Goal: Transaction & Acquisition: Subscribe to service/newsletter

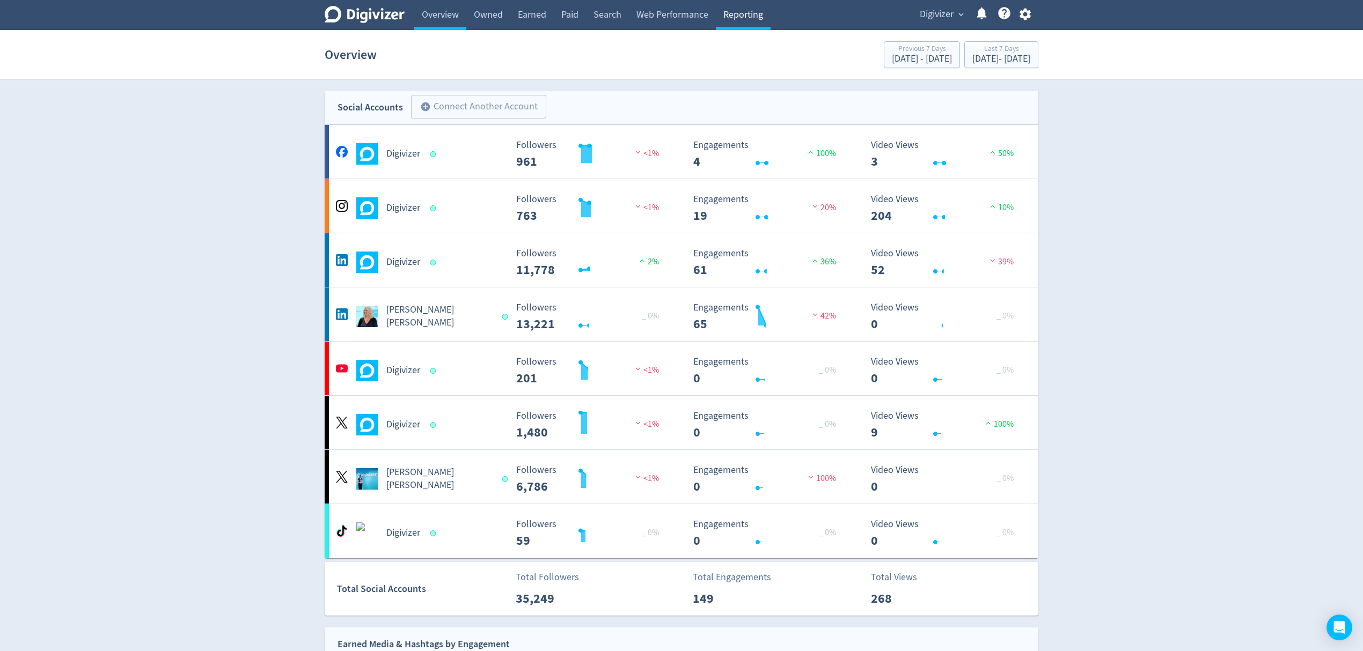
drag, startPoint x: 0, startPoint y: 0, endPoint x: 747, endPoint y: 19, distance: 747.5
click at [747, 19] on link "Reporting" at bounding box center [743, 15] width 55 height 30
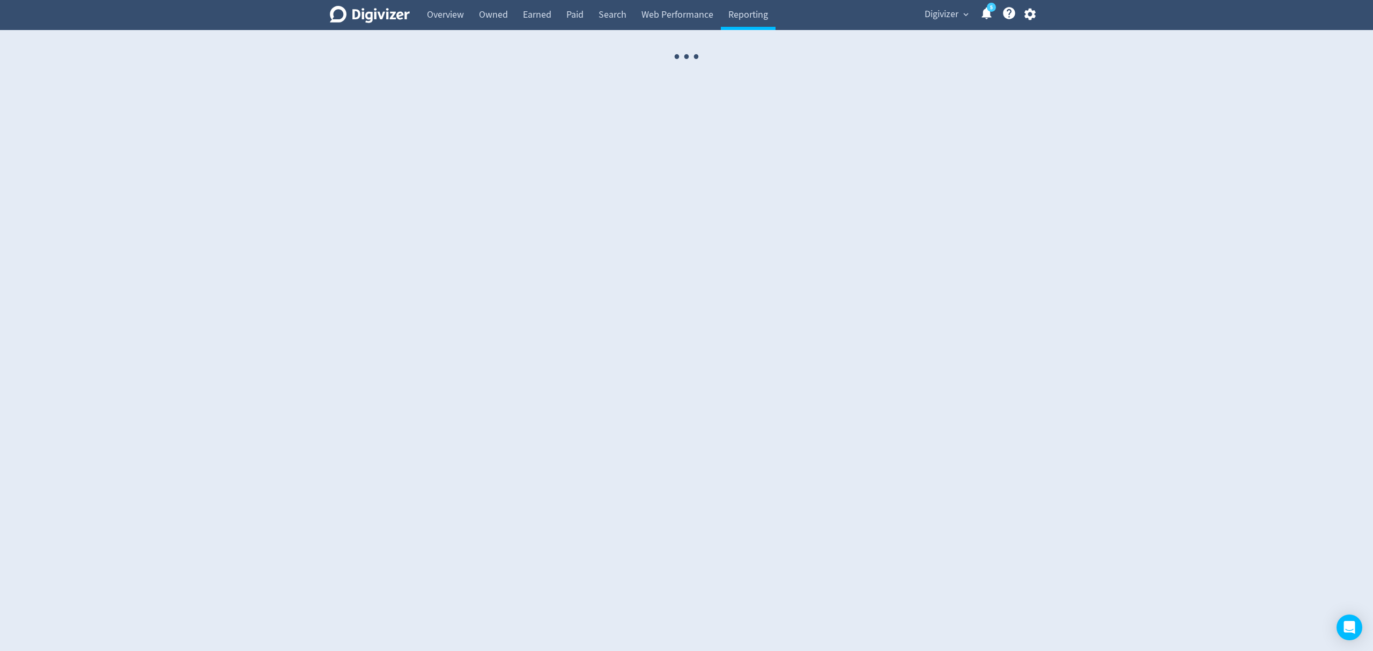
click at [940, 18] on span "Digivizer" at bounding box center [942, 14] width 34 height 17
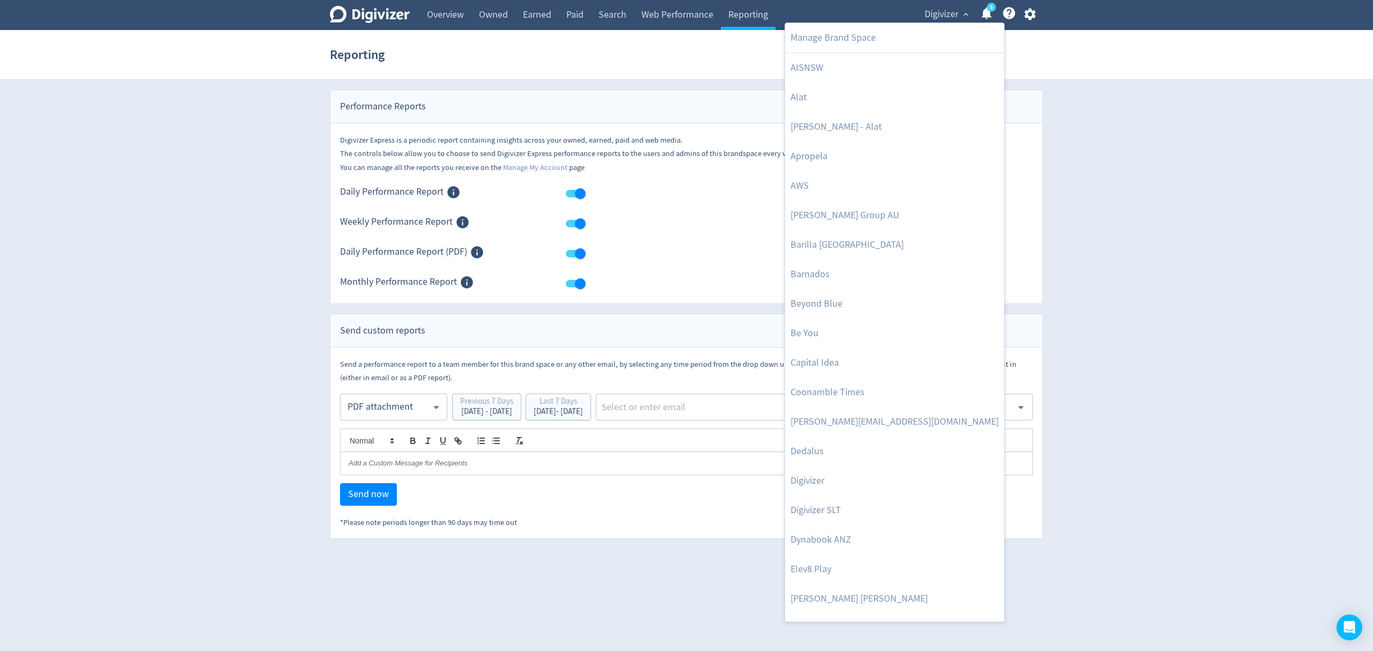
click at [377, 411] on div at bounding box center [686, 325] width 1373 height 651
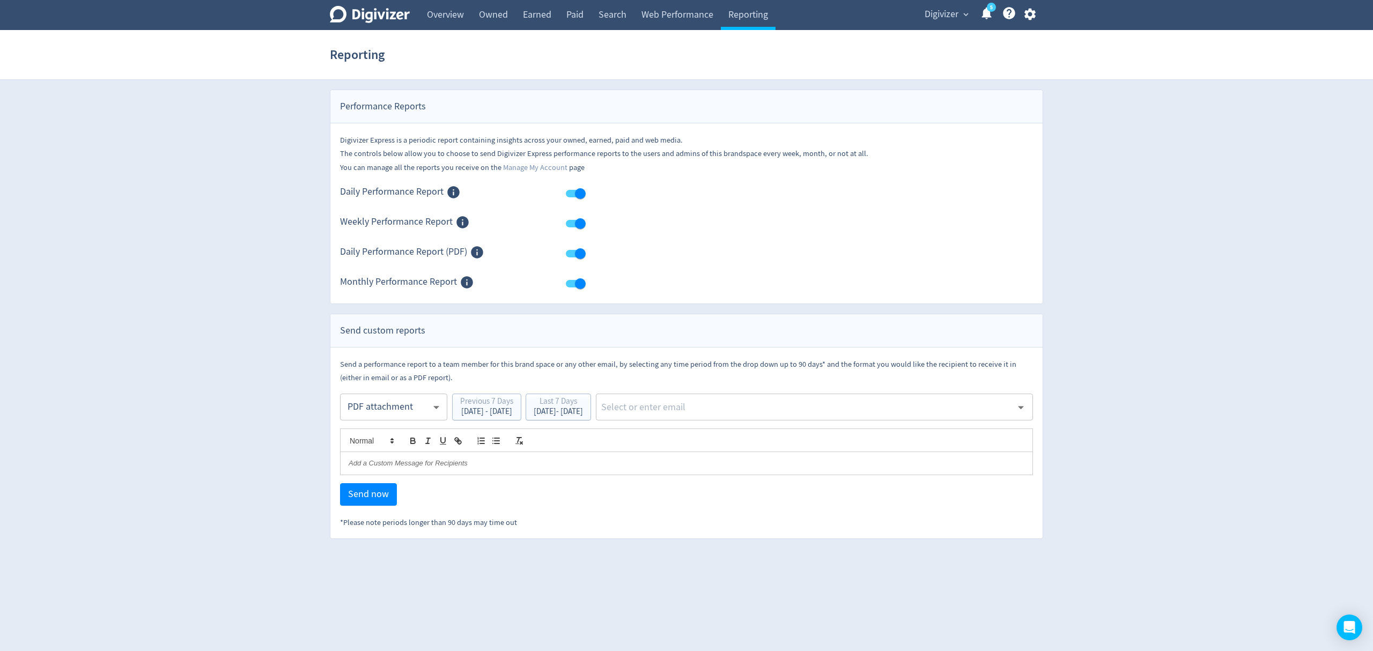
click at [389, 408] on body "Digivizer Logo [PERSON_NAME] Logo Overview Owned Earned Paid Search Web Perform…" at bounding box center [686, 269] width 1373 height 539
click at [361, 431] on div "Email" at bounding box center [393, 434] width 89 height 24
type input "html"
click at [583, 404] on div "Last 7 Days" at bounding box center [558, 403] width 49 height 10
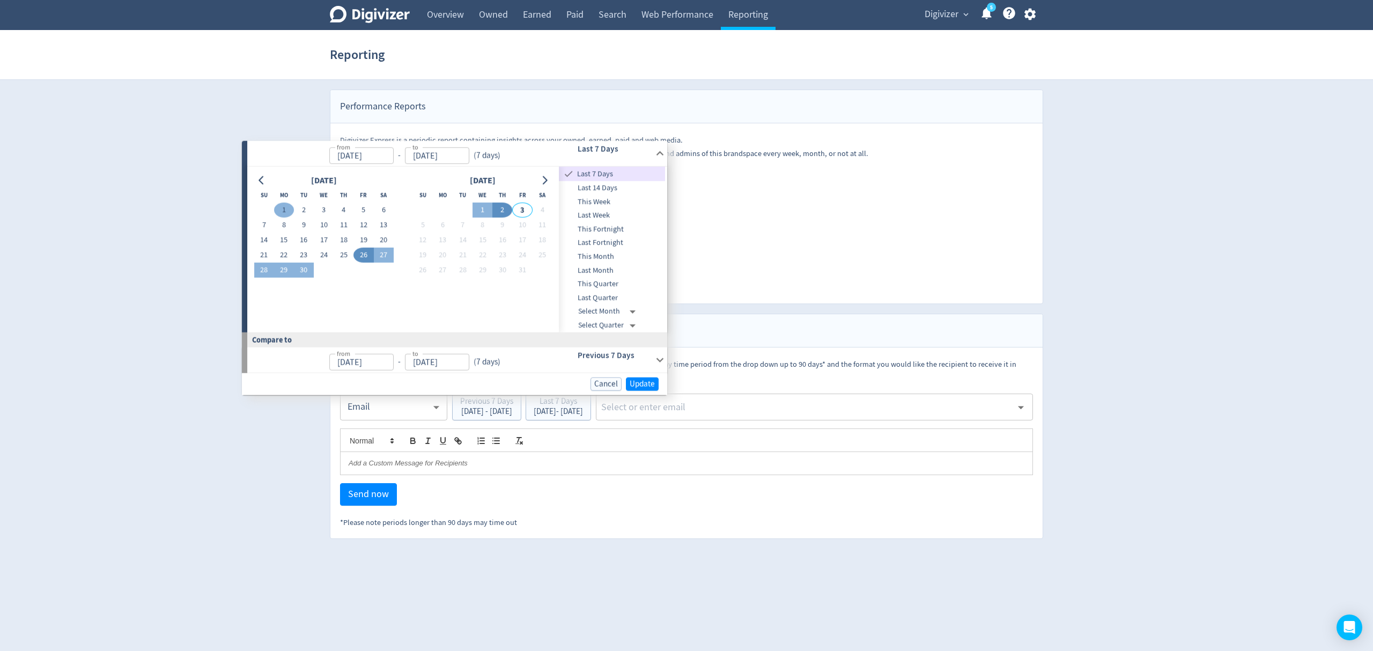
click at [290, 209] on button "1" at bounding box center [284, 210] width 20 height 15
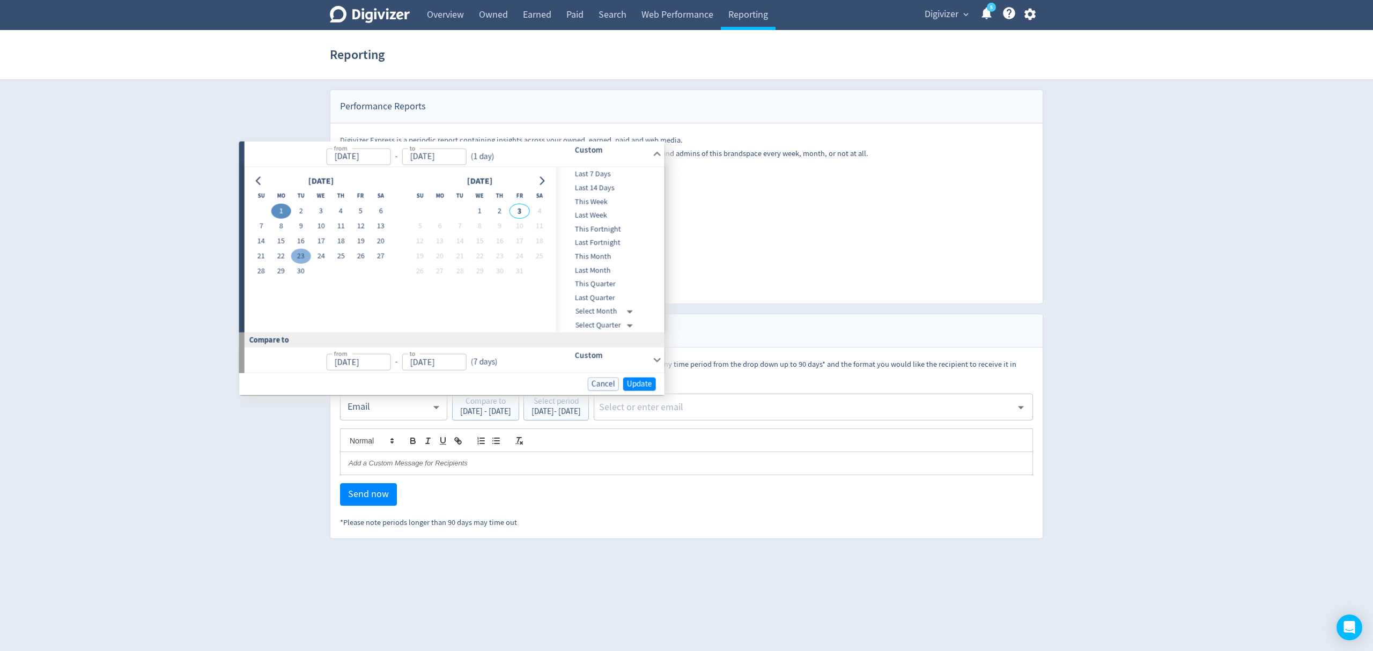
type input "[DATE]"
click at [301, 268] on button "30" at bounding box center [301, 270] width 20 height 15
type input "[DATE]"
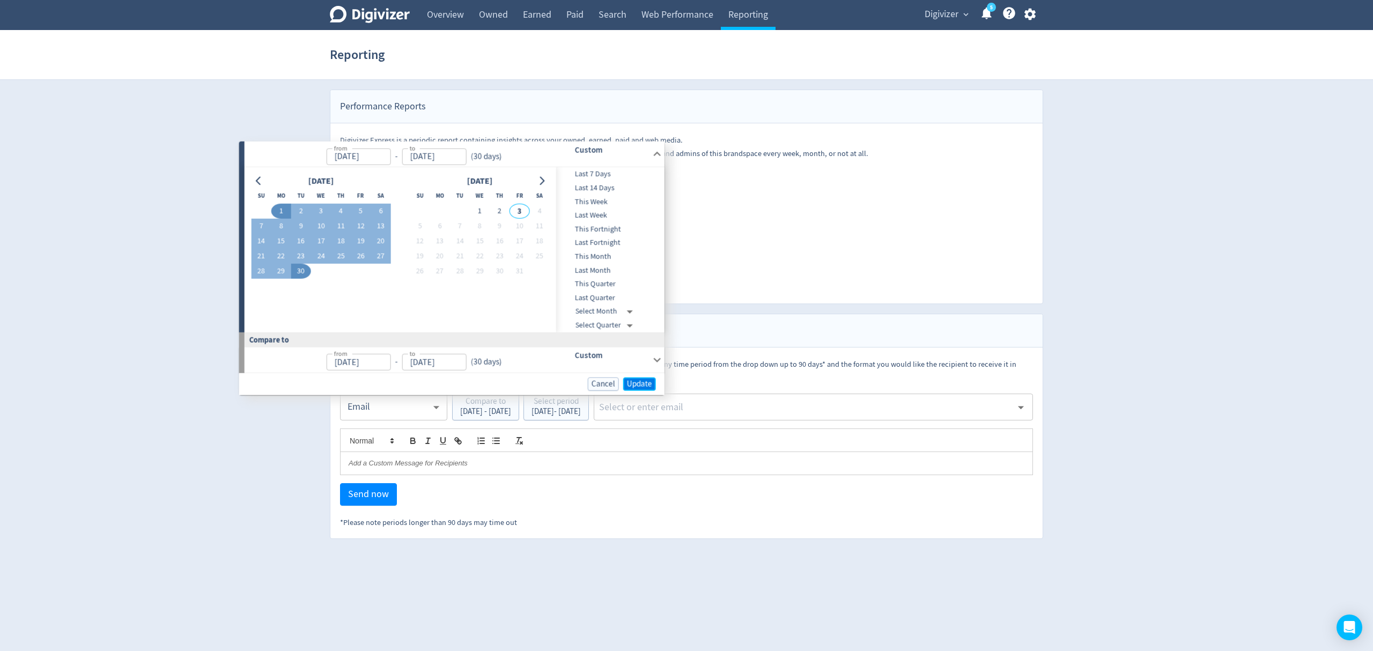
click at [635, 387] on span "Update" at bounding box center [639, 384] width 25 height 8
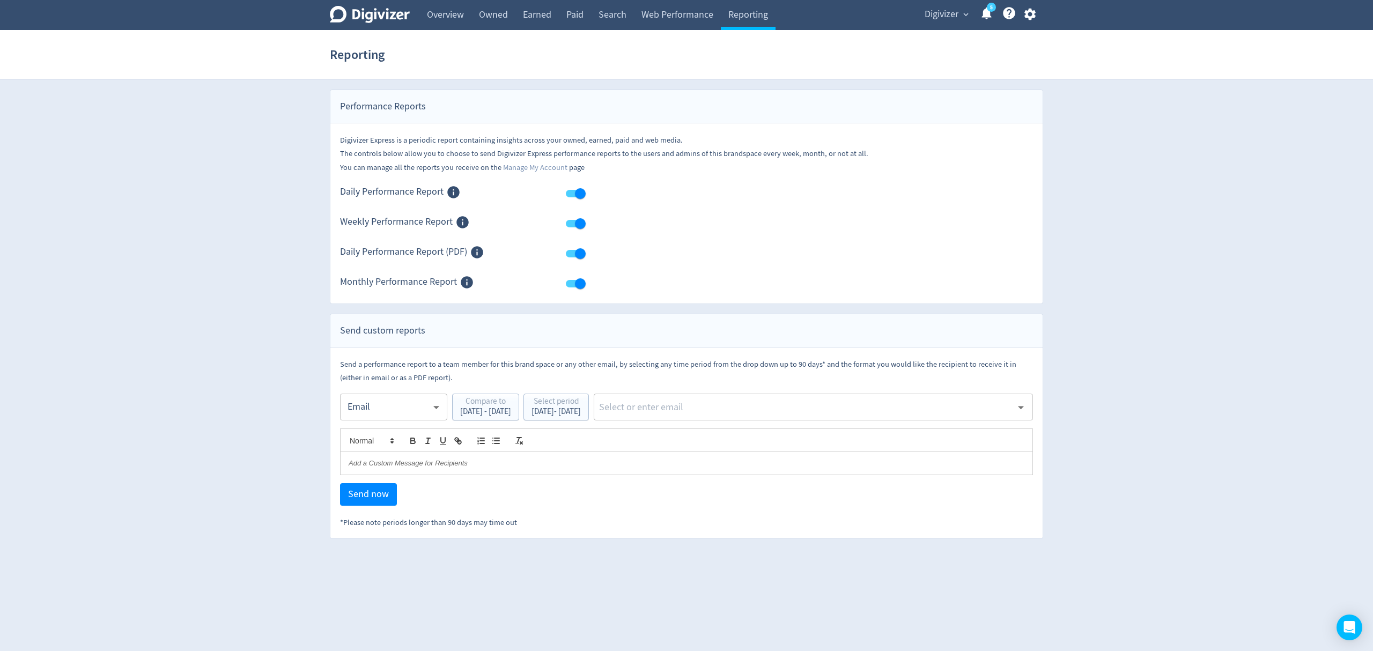
click at [707, 418] on div "​" at bounding box center [813, 407] width 439 height 27
type input "malyn"
click at [719, 445] on li "[EMAIL_ADDRESS][PERSON_NAME][DOMAIN_NAME]" at bounding box center [851, 436] width 364 height 21
click at [942, 13] on span "Digivizer" at bounding box center [942, 14] width 34 height 17
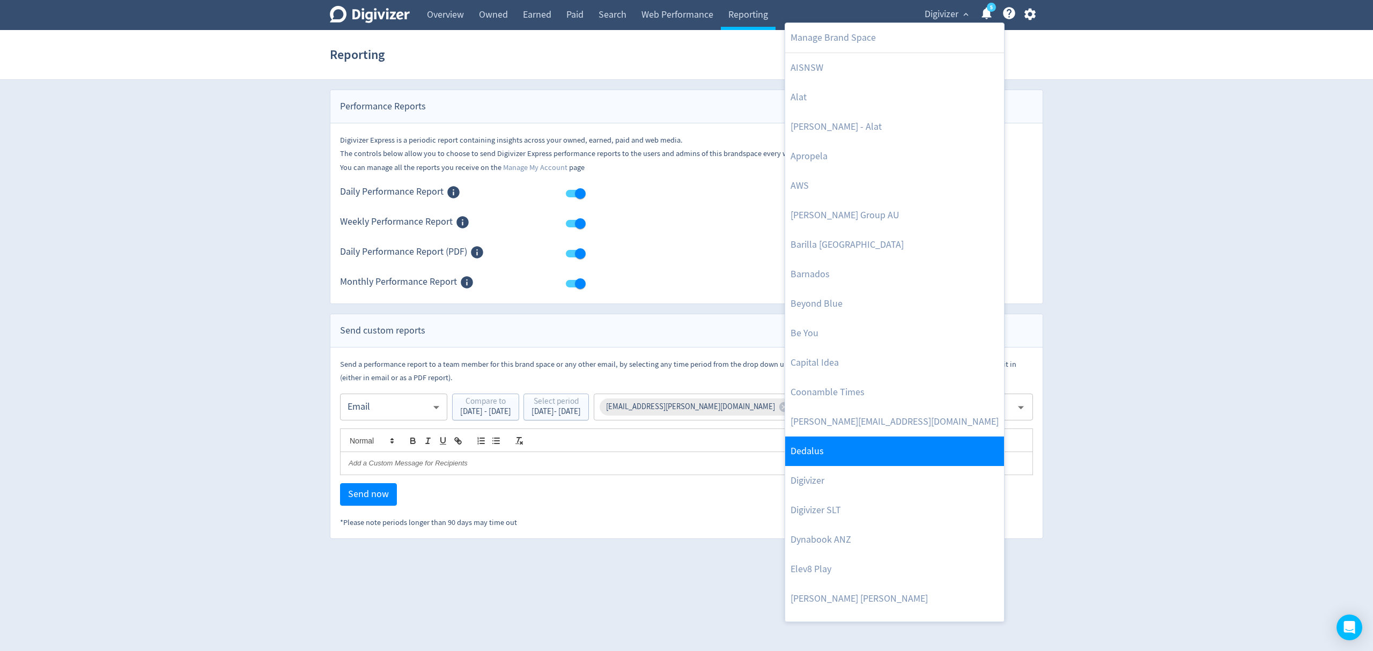
click at [830, 446] on link "Dedalus" at bounding box center [894, 452] width 219 height 30
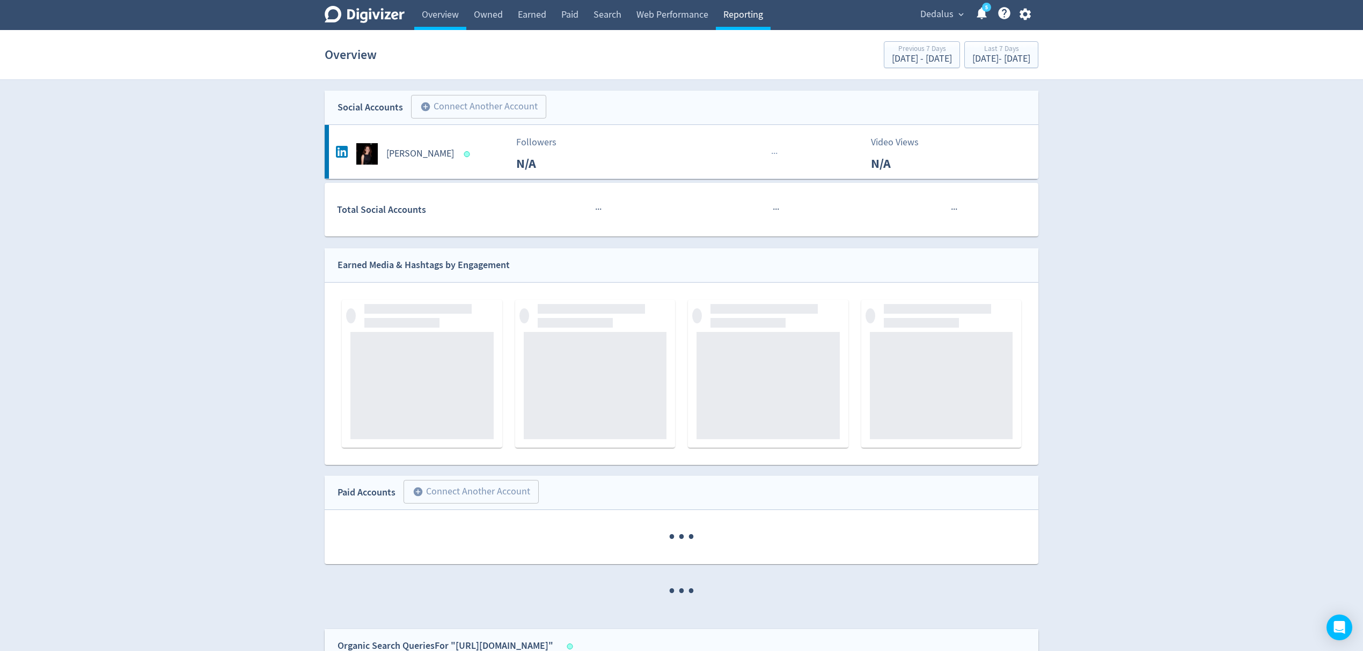
click at [732, 16] on link "Reporting" at bounding box center [743, 15] width 55 height 30
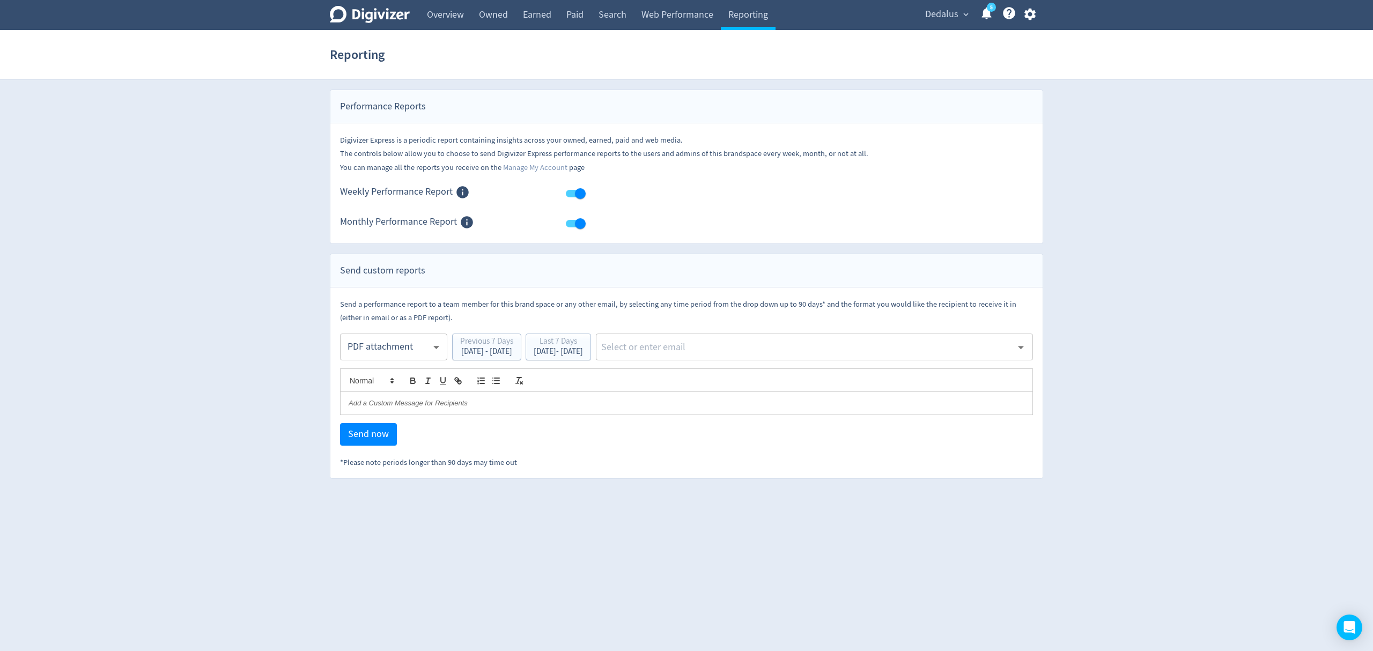
click at [365, 352] on body "Digivizer Logo [PERSON_NAME] Logo Overview Owned Earned Paid Search Web Perform…" at bounding box center [686, 239] width 1373 height 479
click at [372, 399] on div "PDF attachment" at bounding box center [393, 398] width 89 height 24
click at [583, 351] on div "[DATE] - [DATE]" at bounding box center [558, 352] width 49 height 8
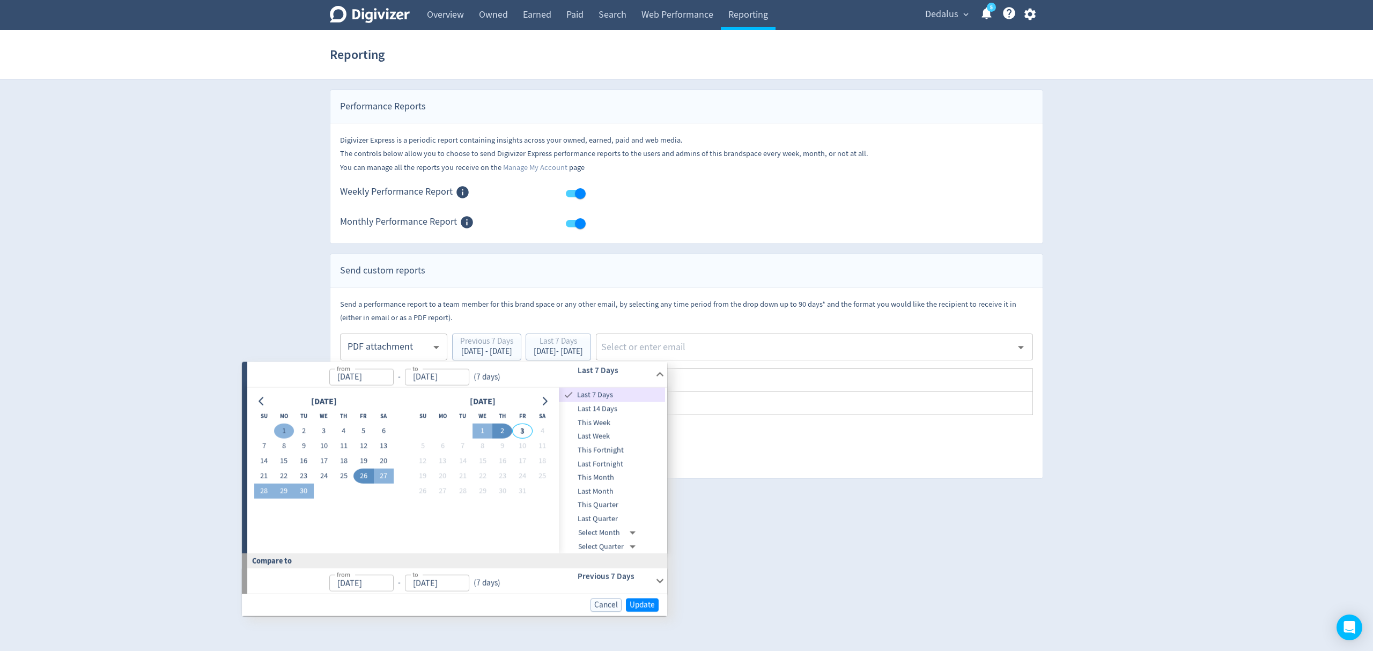
click at [284, 432] on button "1" at bounding box center [284, 431] width 20 height 15
type input "[DATE]"
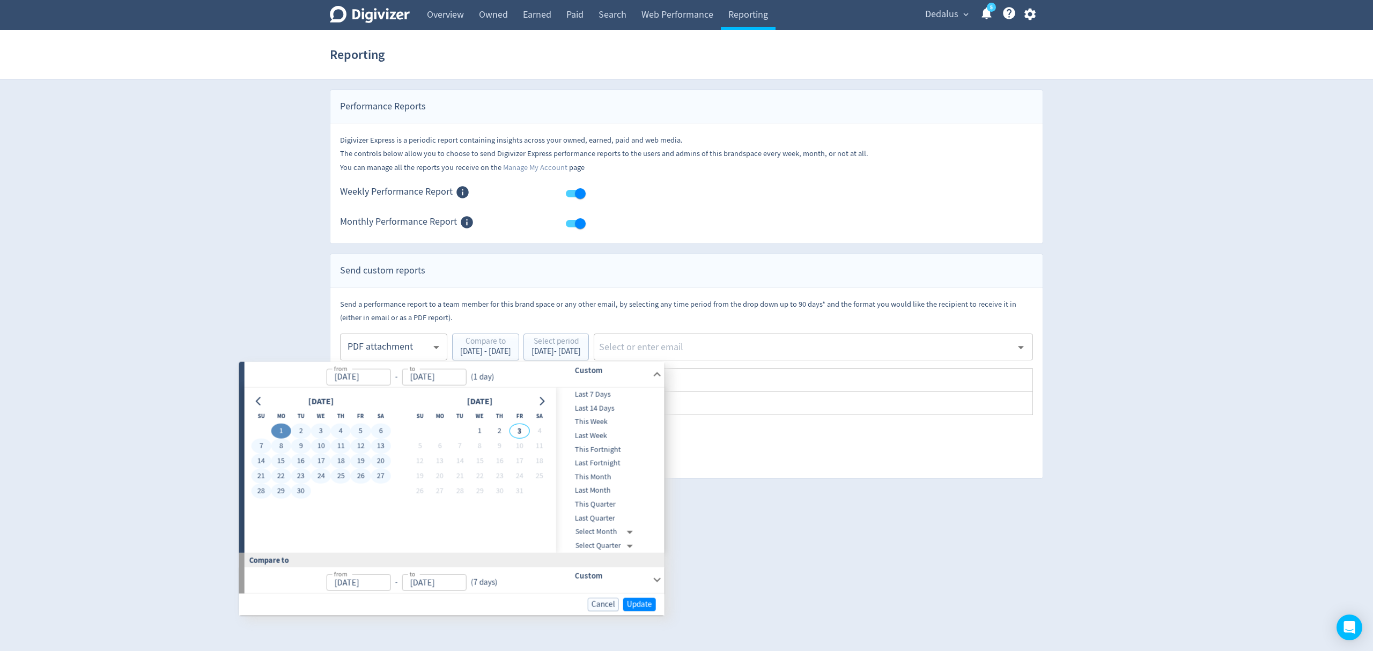
click at [308, 488] on button "30" at bounding box center [301, 491] width 20 height 15
type input "[DATE]"
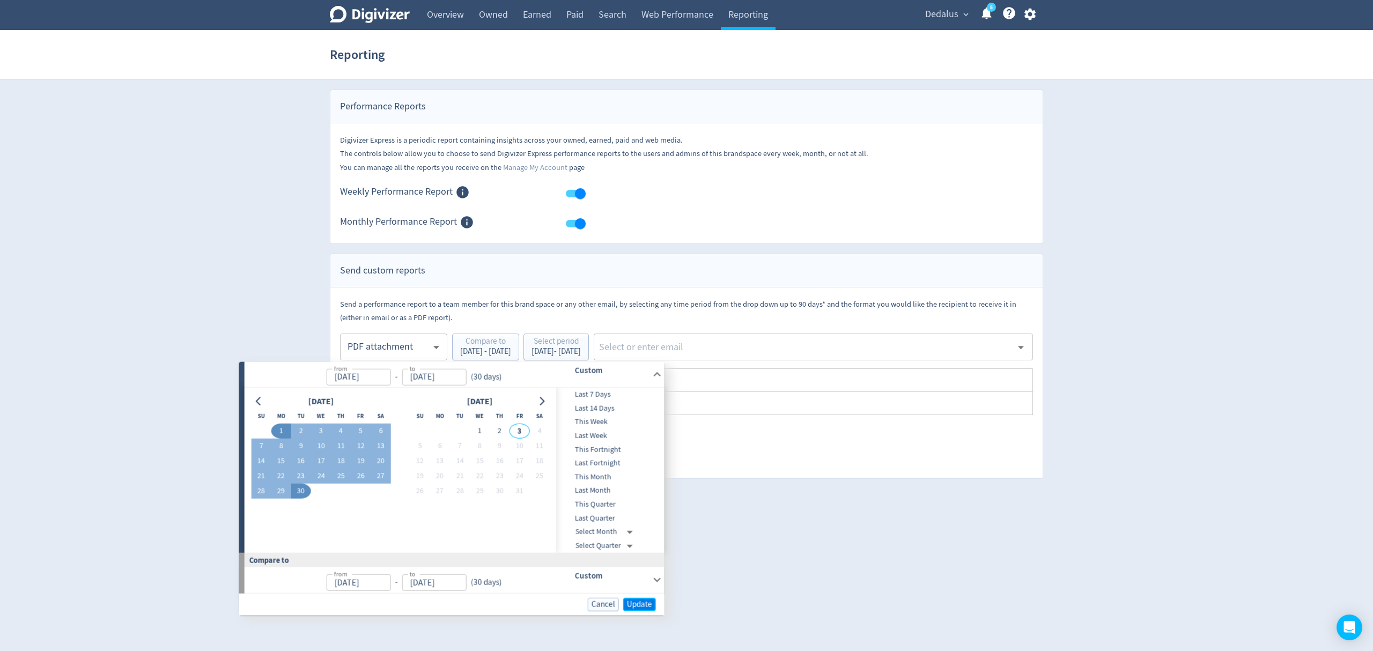
drag, startPoint x: 636, startPoint y: 599, endPoint x: 739, endPoint y: 443, distance: 186.7
click at [637, 600] on span "Update" at bounding box center [639, 604] width 25 height 8
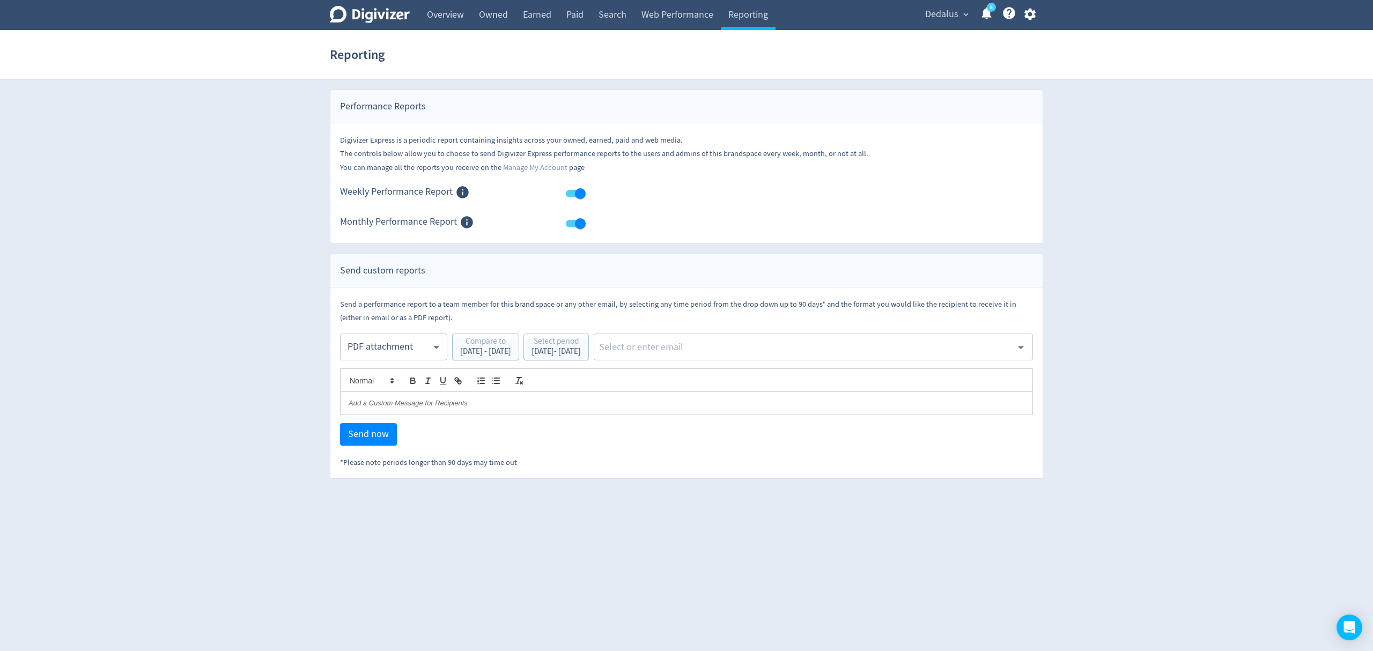
click at [721, 351] on input "text" at bounding box center [805, 347] width 414 height 16
type input "[EMAIL_ADDRESS][PERSON_NAME][DOMAIN_NAME]"
click at [735, 378] on li "[EMAIL_ADDRESS][PERSON_NAME][DOMAIN_NAME]" at bounding box center [851, 376] width 364 height 21
click at [385, 351] on body "Digivizer Logo [PERSON_NAME] Logo Overview Owned Earned Paid Search Web Perform…" at bounding box center [686, 239] width 1373 height 479
click at [386, 380] on div "Email" at bounding box center [393, 374] width 89 height 24
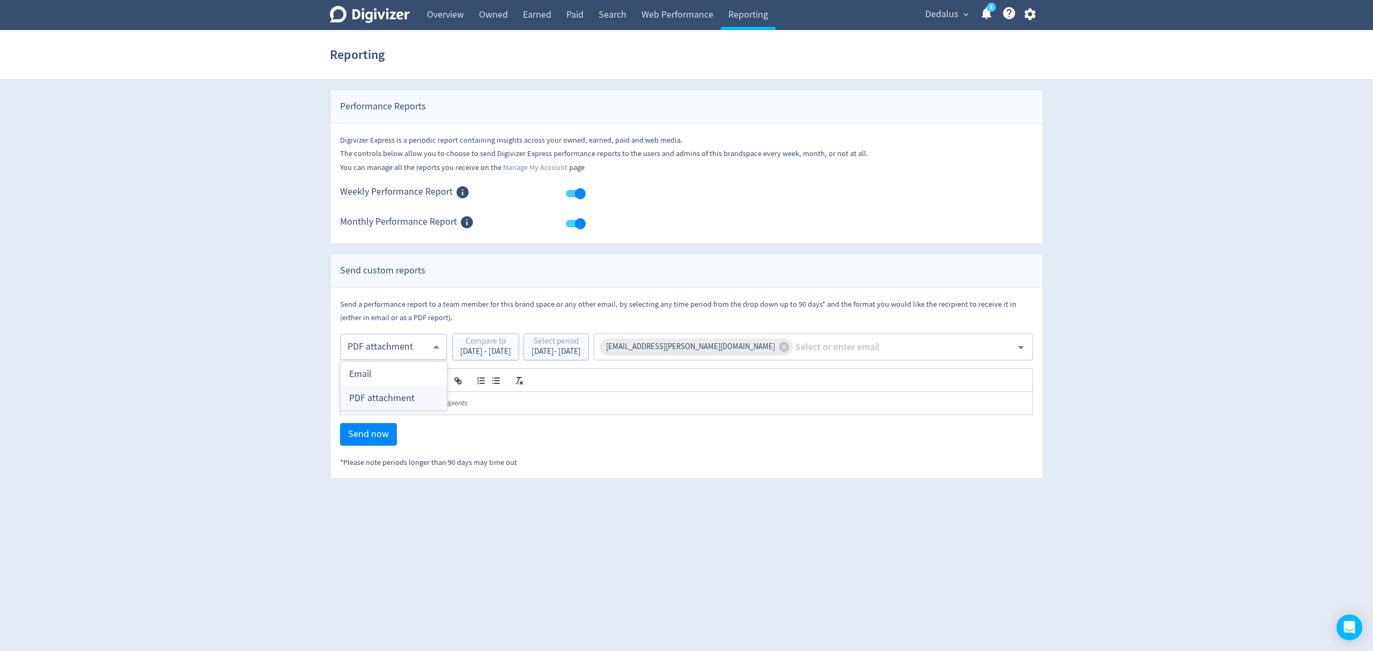
type input "html"
click at [385, 436] on span "Send now" at bounding box center [368, 435] width 41 height 10
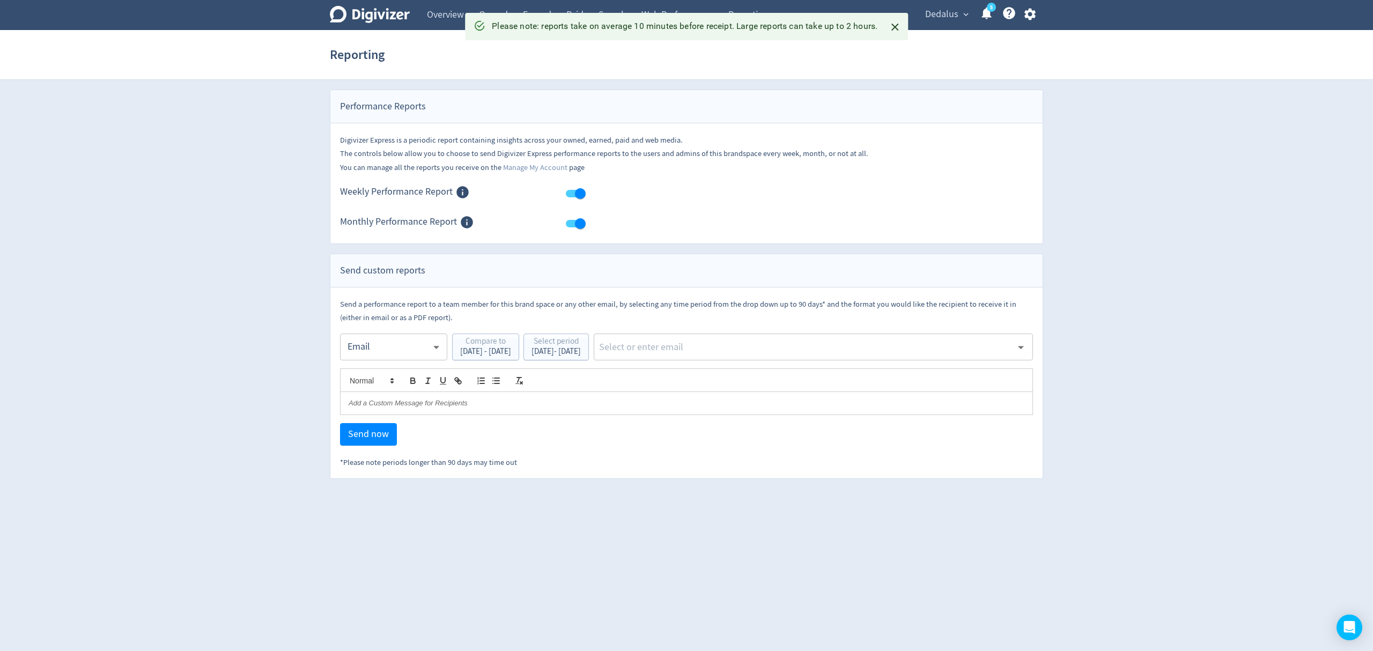
click at [949, 13] on span "Dedalus" at bounding box center [941, 14] width 33 height 17
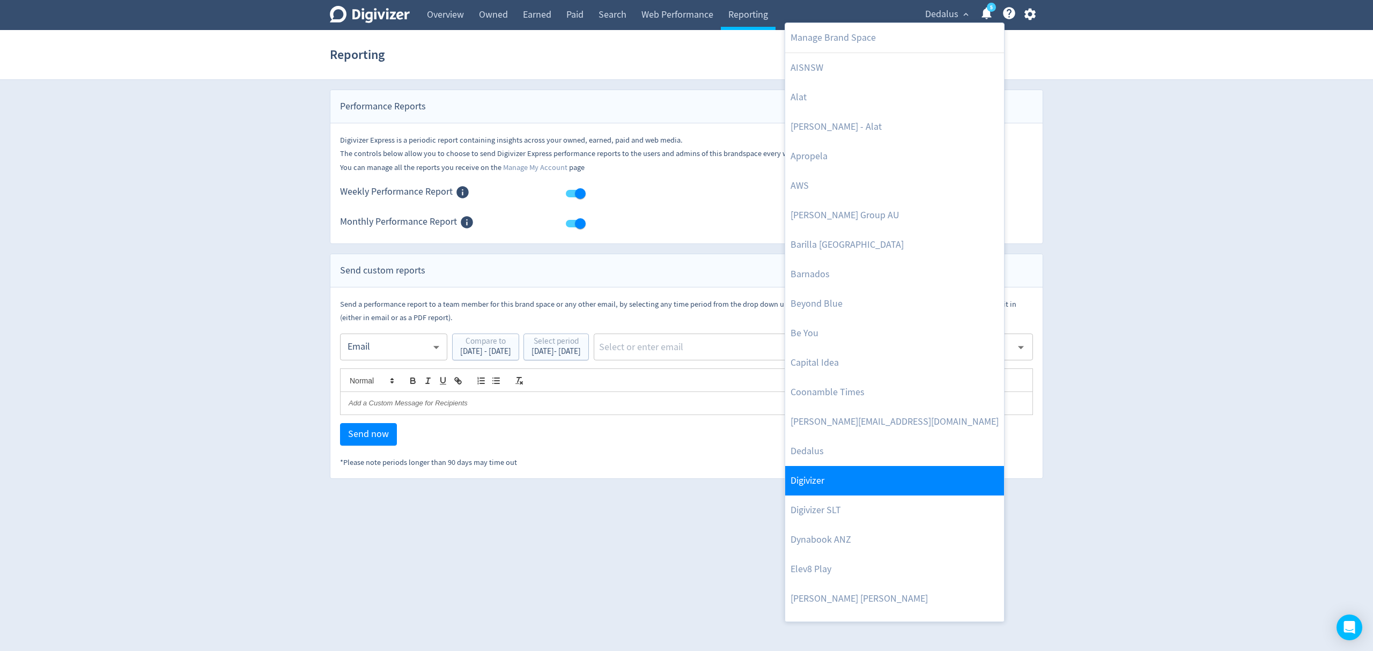
click at [829, 488] on link "Digivizer" at bounding box center [894, 481] width 219 height 30
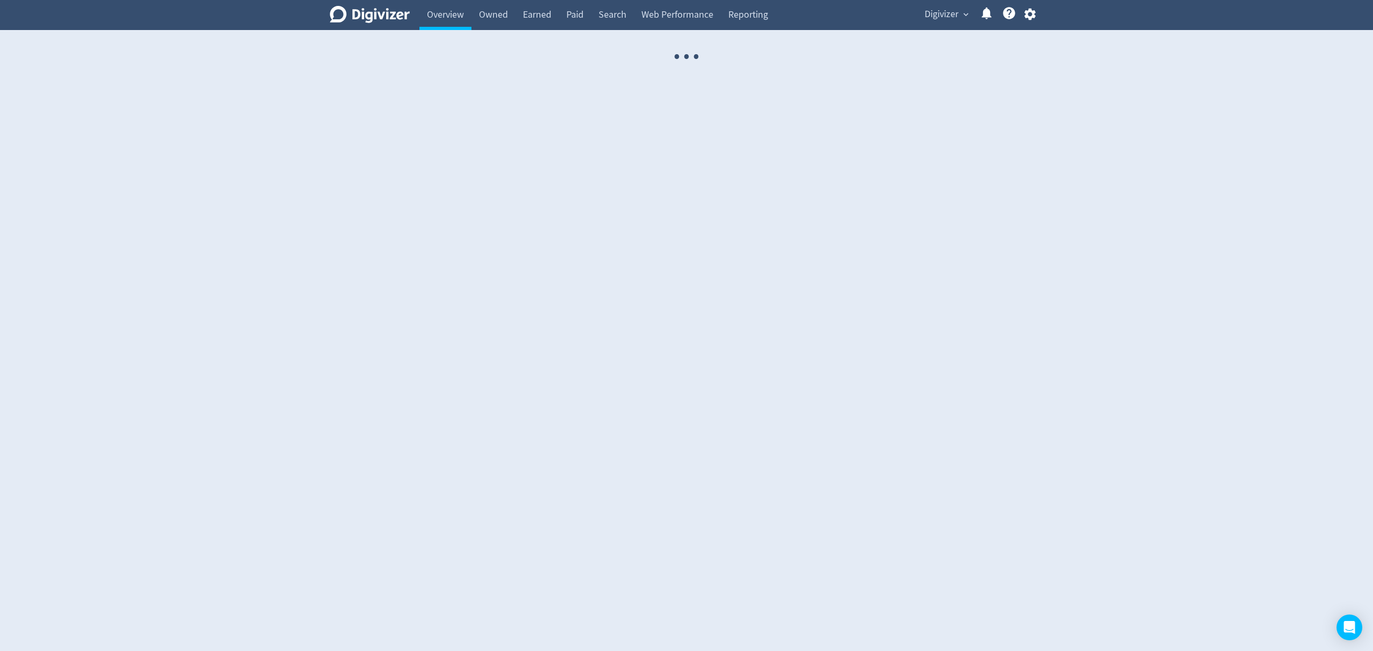
click at [1033, 19] on button "button" at bounding box center [1030, 14] width 27 height 14
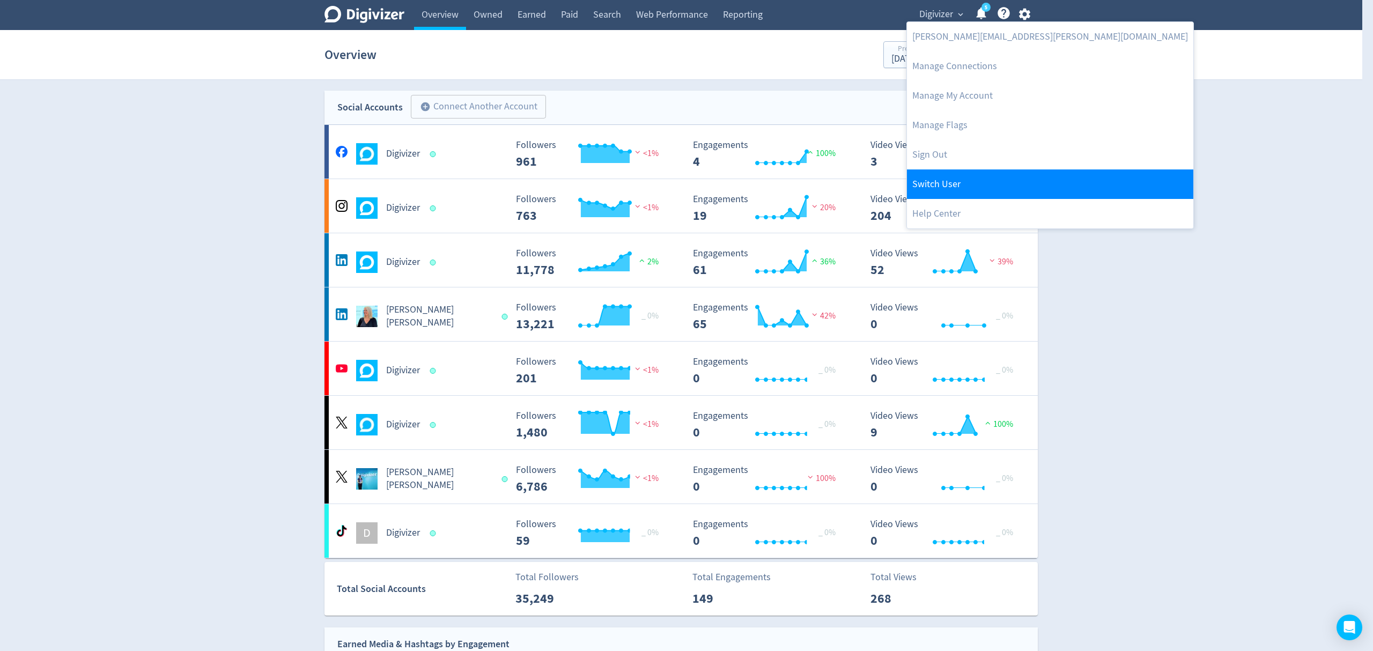
click at [940, 187] on link "Switch User" at bounding box center [1050, 185] width 286 height 30
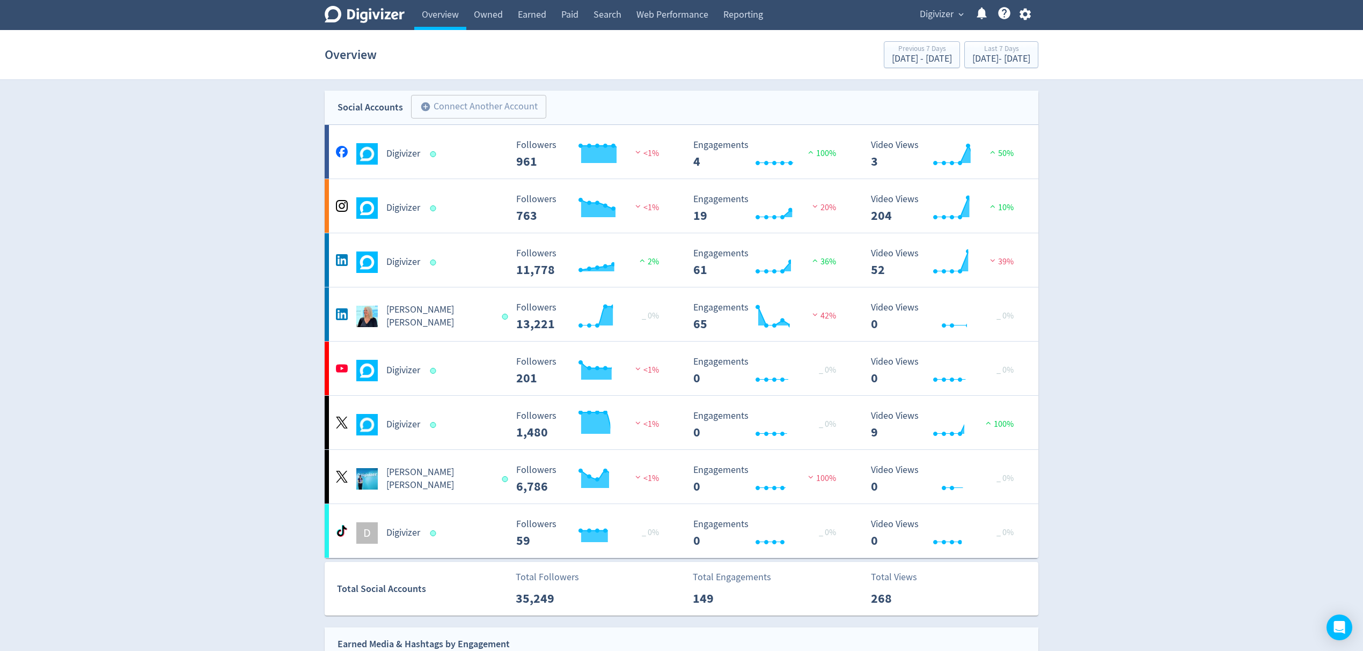
click at [1024, 13] on icon "button" at bounding box center [1025, 14] width 14 height 14
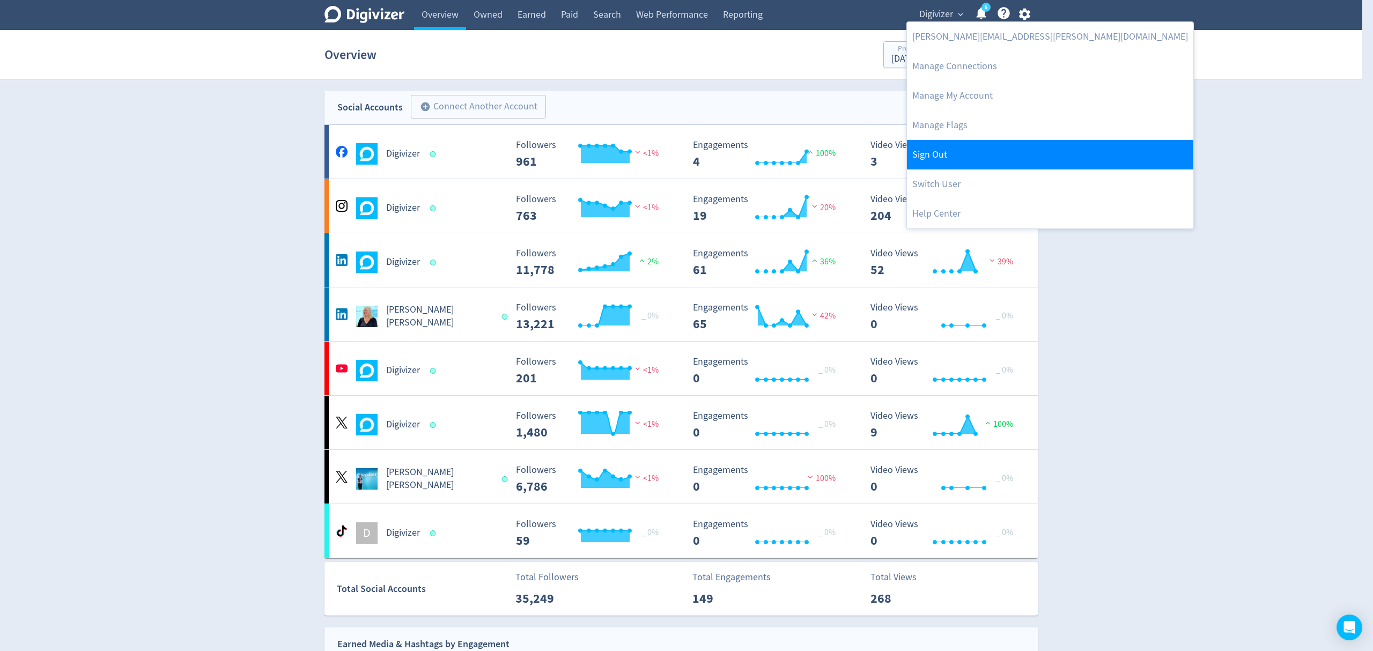
click at [936, 154] on link "Sign Out" at bounding box center [1050, 155] width 286 height 30
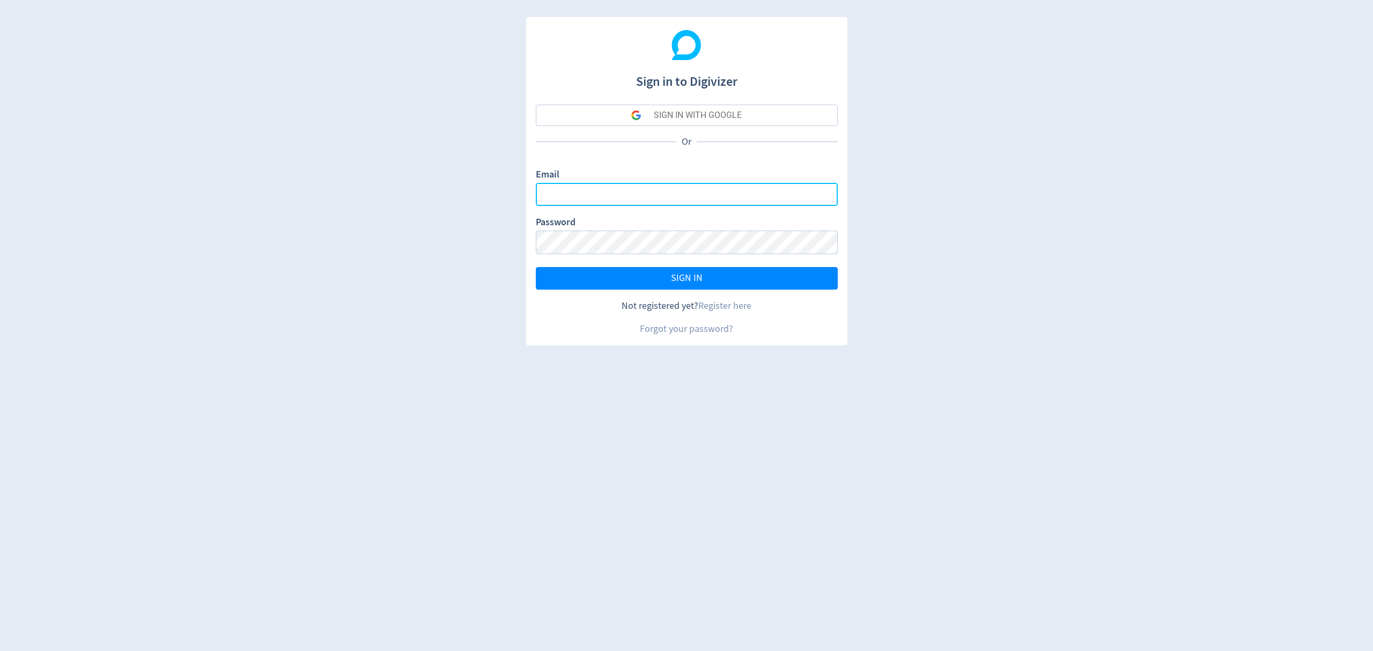
type input "[EMAIL_ADDRESS][PERSON_NAME][DOMAIN_NAME]"
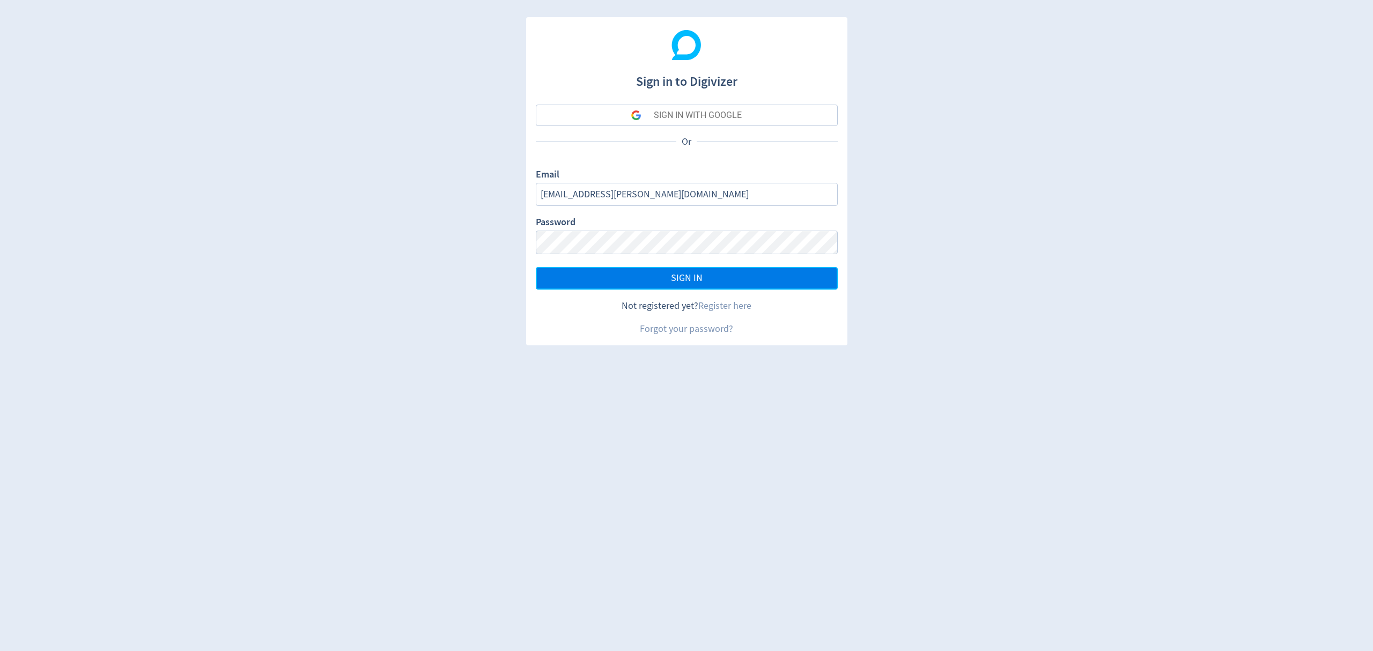
click at [700, 275] on span "SIGN IN" at bounding box center [687, 279] width 32 height 10
